Goal: Task Accomplishment & Management: Manage account settings

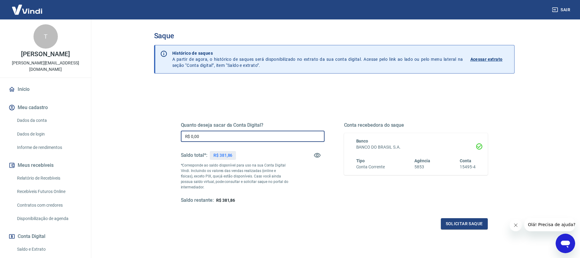
click at [212, 135] on input "R$ 0,00" at bounding box center [253, 136] width 144 height 11
type input "R$ 381,86"
click at [453, 225] on button "Solicitar saque" at bounding box center [464, 223] width 47 height 11
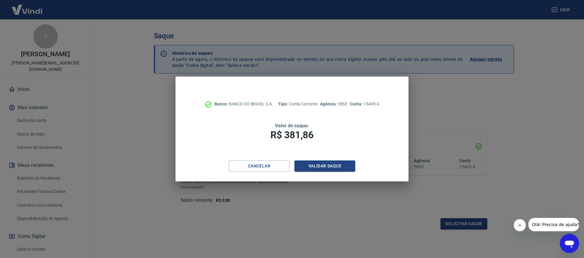
click at [329, 159] on div "Banco: BANCO DO BRASIL S.A. Tipo: Conta Corrente Agência: 5853 Conta: 15495-4 V…" at bounding box center [292, 119] width 233 height 84
click at [326, 167] on button "Validar saque" at bounding box center [324, 166] width 61 height 11
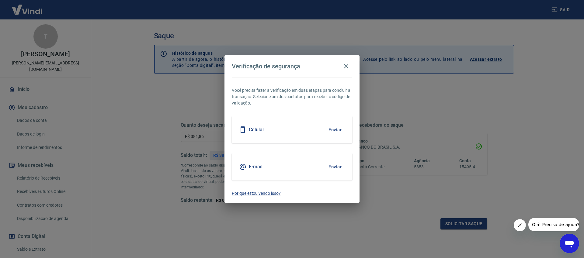
click at [336, 130] on button "Enviar" at bounding box center [335, 130] width 20 height 13
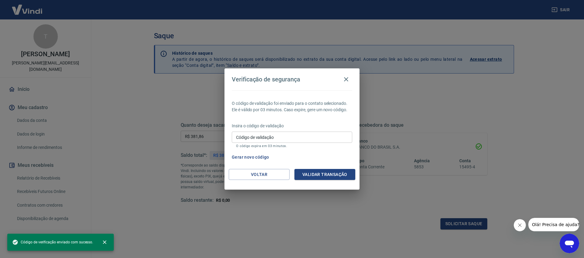
click at [283, 141] on input "Código de validação" at bounding box center [292, 137] width 120 height 11
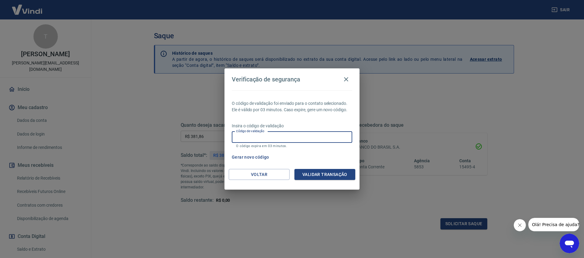
click at [283, 141] on input "Código de validação" at bounding box center [292, 137] width 120 height 11
click at [302, 138] on input "Código de validação" at bounding box center [292, 137] width 120 height 11
type input "701976"
click at [340, 173] on button "Validar transação" at bounding box center [324, 174] width 61 height 11
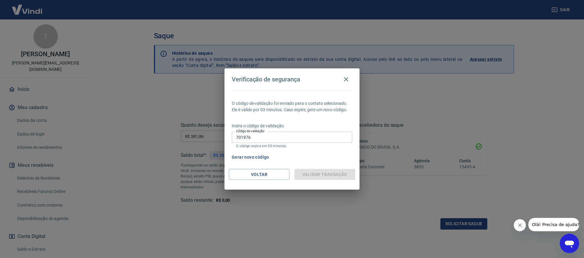
click at [519, 225] on icon "Fechar mensagem da empresa" at bounding box center [519, 225] width 5 height 5
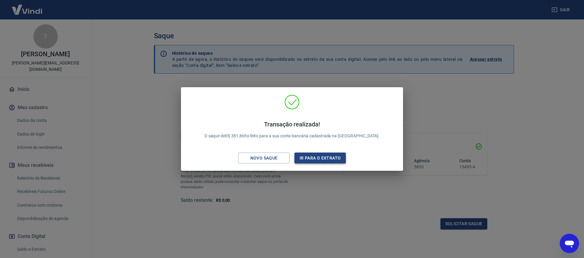
click at [316, 159] on button "Ir para o extrato" at bounding box center [319, 158] width 51 height 11
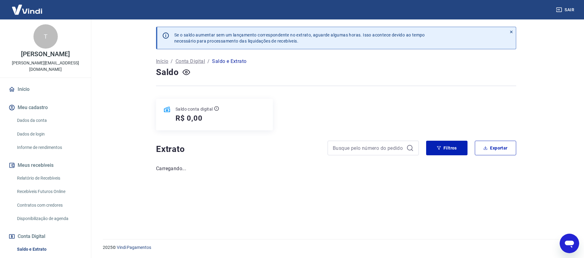
click at [33, 14] on img at bounding box center [27, 9] width 40 height 19
